Goal: Task Accomplishment & Management: Manage account settings

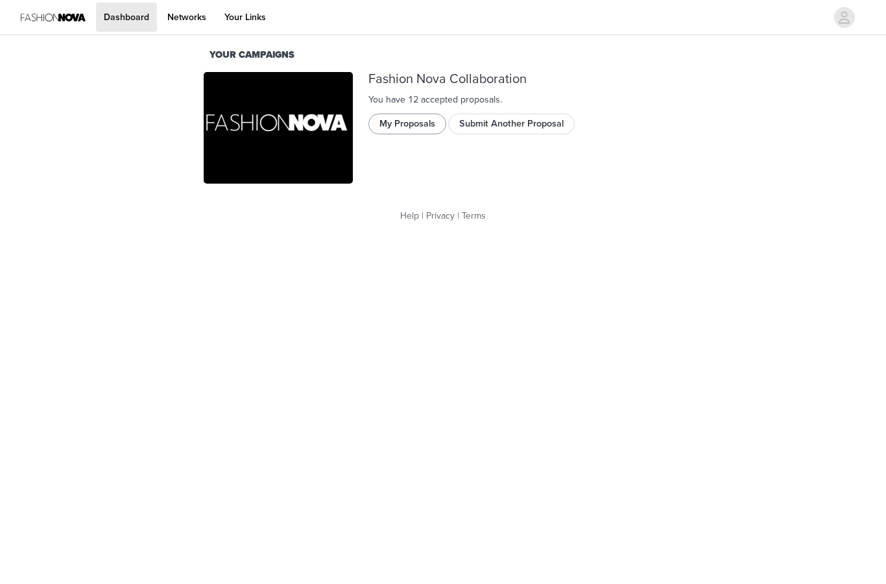
click at [396, 115] on button "My Proposals" at bounding box center [407, 123] width 78 height 21
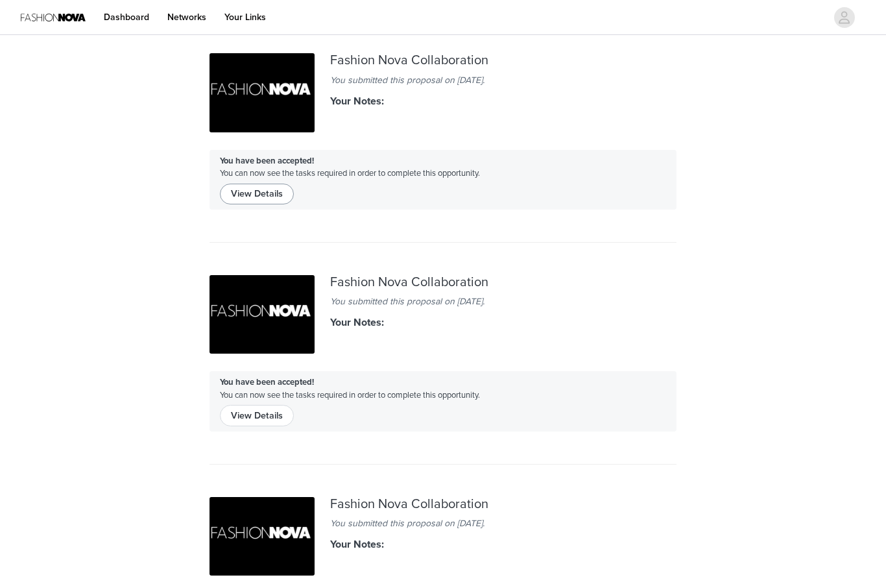
click at [260, 190] on button "View Details" at bounding box center [257, 194] width 74 height 21
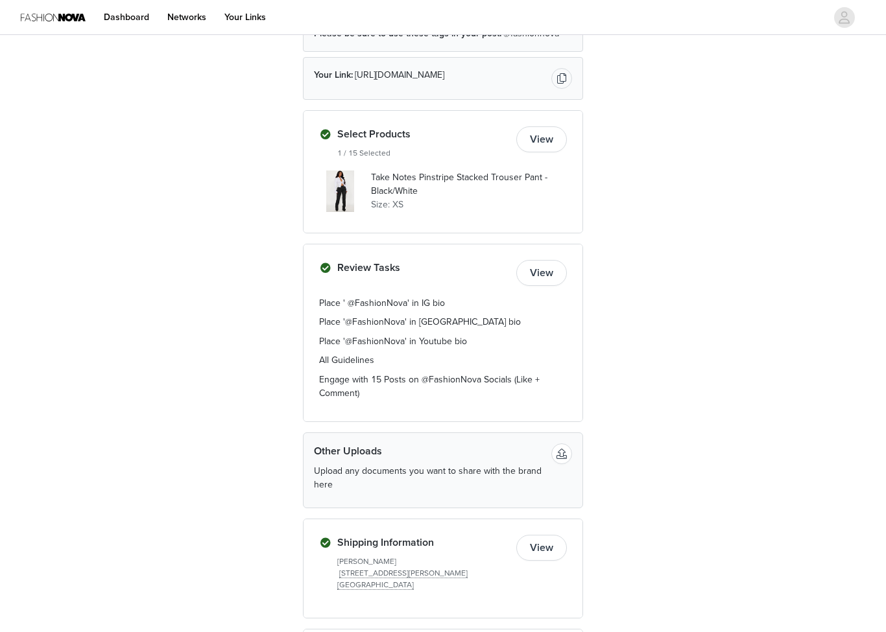
scroll to position [228, 0]
click at [339, 187] on div at bounding box center [340, 192] width 42 height 42
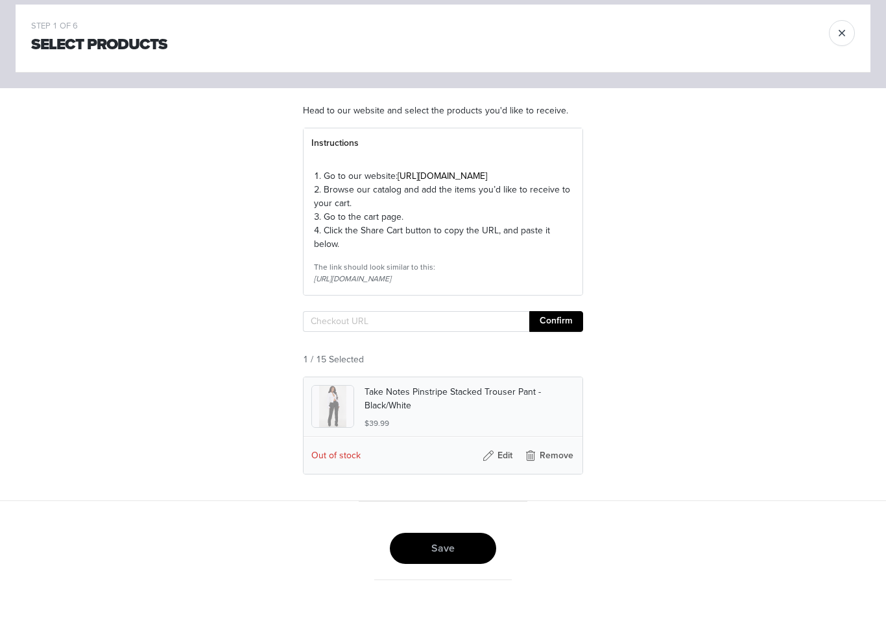
scroll to position [37, 0]
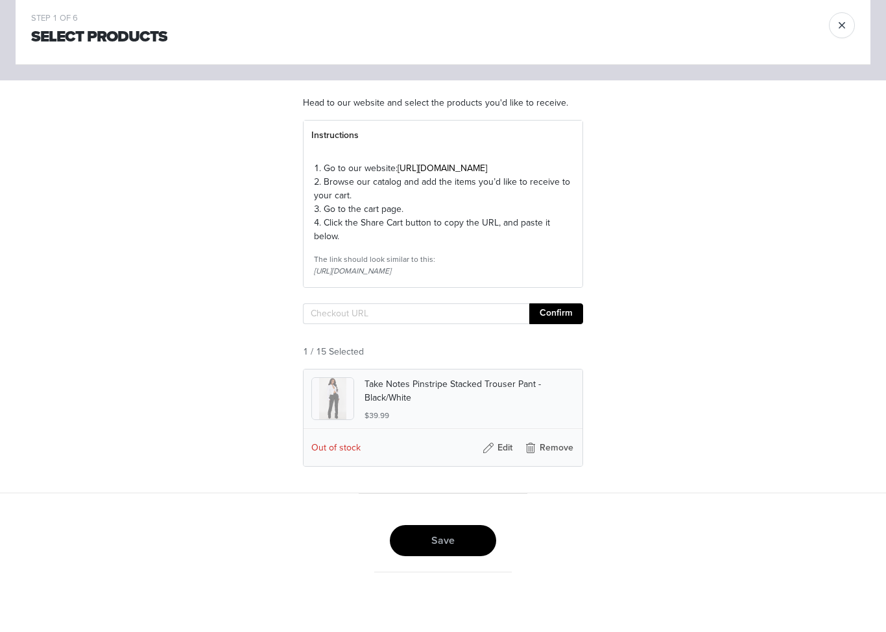
click at [392, 421] on p "Take Notes Pinstripe Stacked Trouser Pant - Black/White" at bounding box center [469, 434] width 210 height 27
click at [388, 421] on p "Take Notes Pinstripe Stacked Trouser Pant - Black/White" at bounding box center [469, 434] width 210 height 27
click at [328, 422] on div at bounding box center [333, 443] width 42 height 42
click at [320, 422] on div at bounding box center [333, 443] width 42 height 42
click at [492, 482] on button "Edit" at bounding box center [497, 492] width 52 height 21
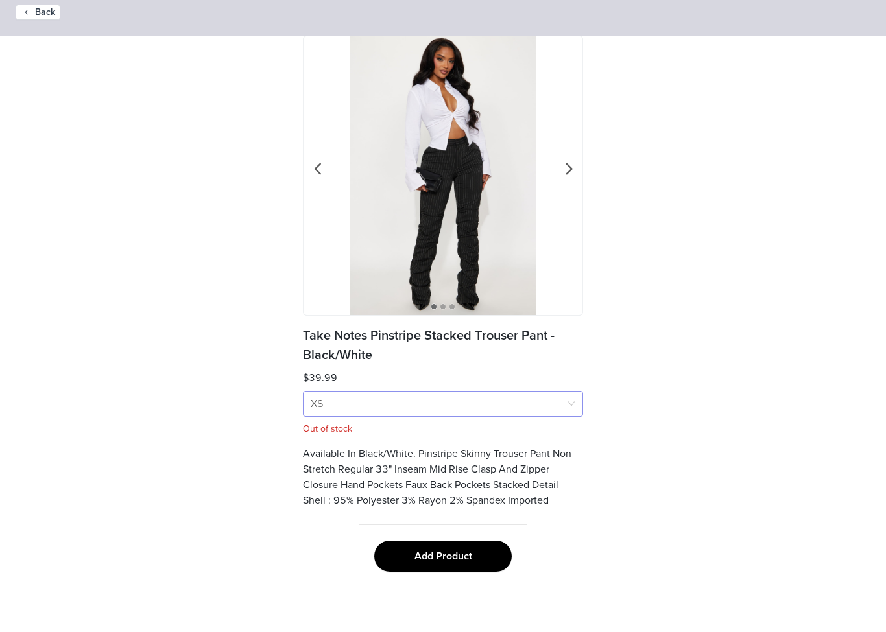
click at [338, 440] on div "Size XS" at bounding box center [439, 452] width 256 height 25
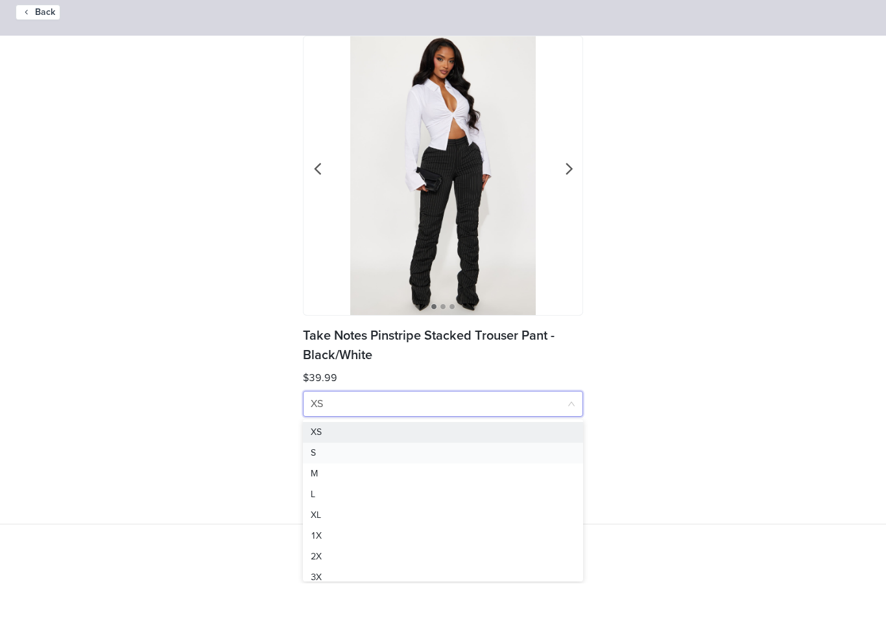
click at [307, 492] on li "S" at bounding box center [443, 502] width 280 height 21
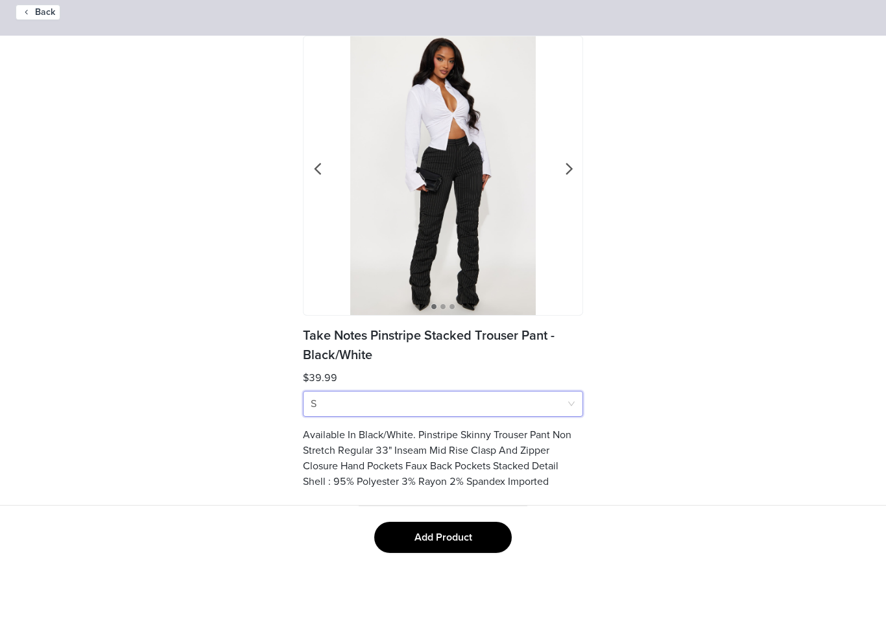
click at [324, 440] on div "Size S" at bounding box center [439, 452] width 256 height 25
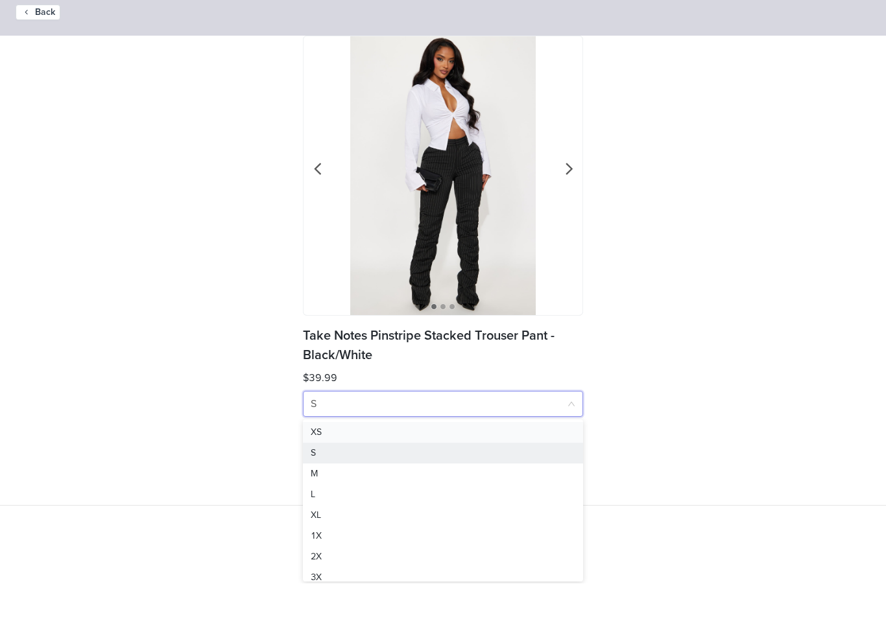
click at [321, 474] on div "XS" at bounding box center [443, 481] width 265 height 14
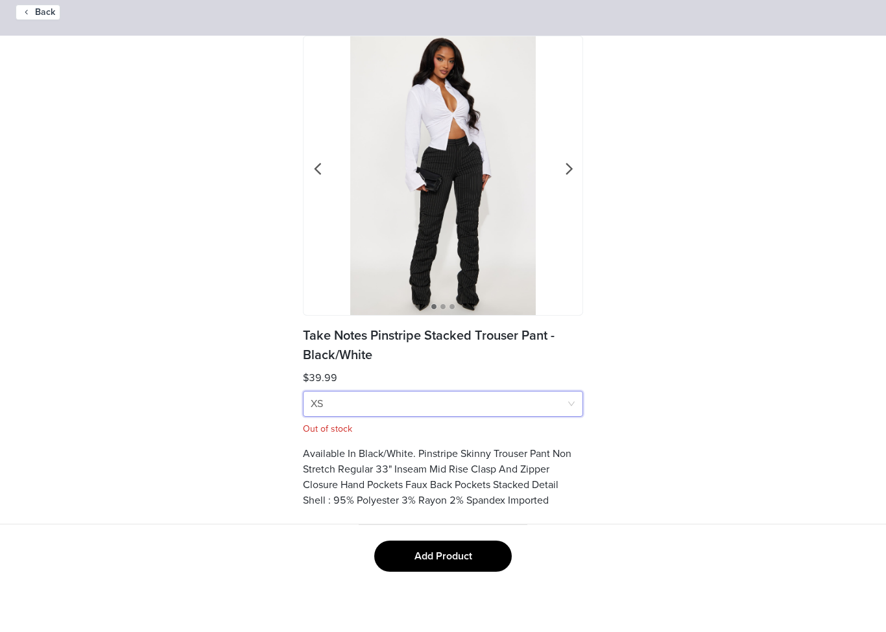
click at [324, 169] on div at bounding box center [442, 224] width 279 height 279
click at [581, 172] on div at bounding box center [442, 224] width 279 height 279
click at [566, 218] on span at bounding box center [568, 218] width 29 height 0
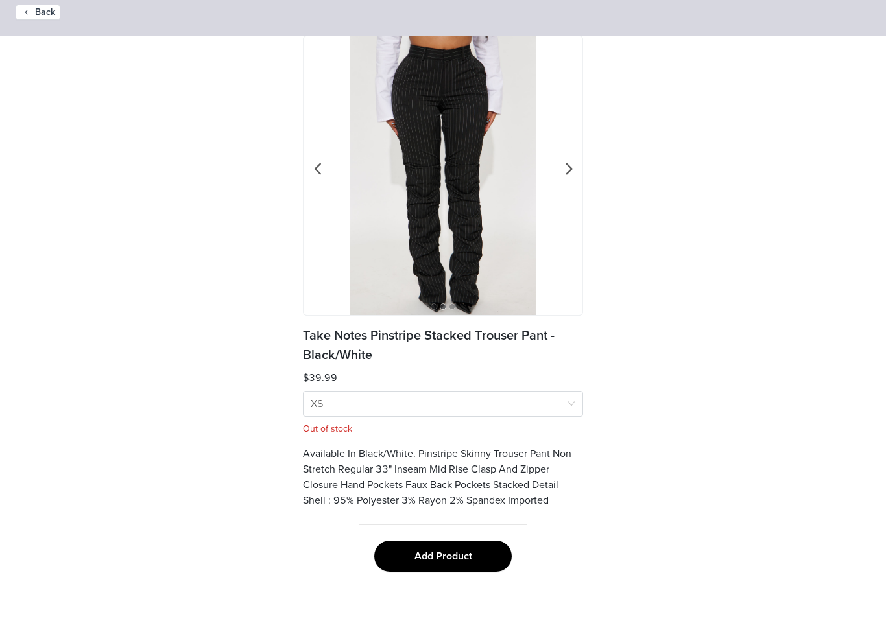
click at [323, 181] on div at bounding box center [442, 224] width 279 height 279
click at [317, 218] on span at bounding box center [317, 218] width 29 height 0
